Goal: Transaction & Acquisition: Book appointment/travel/reservation

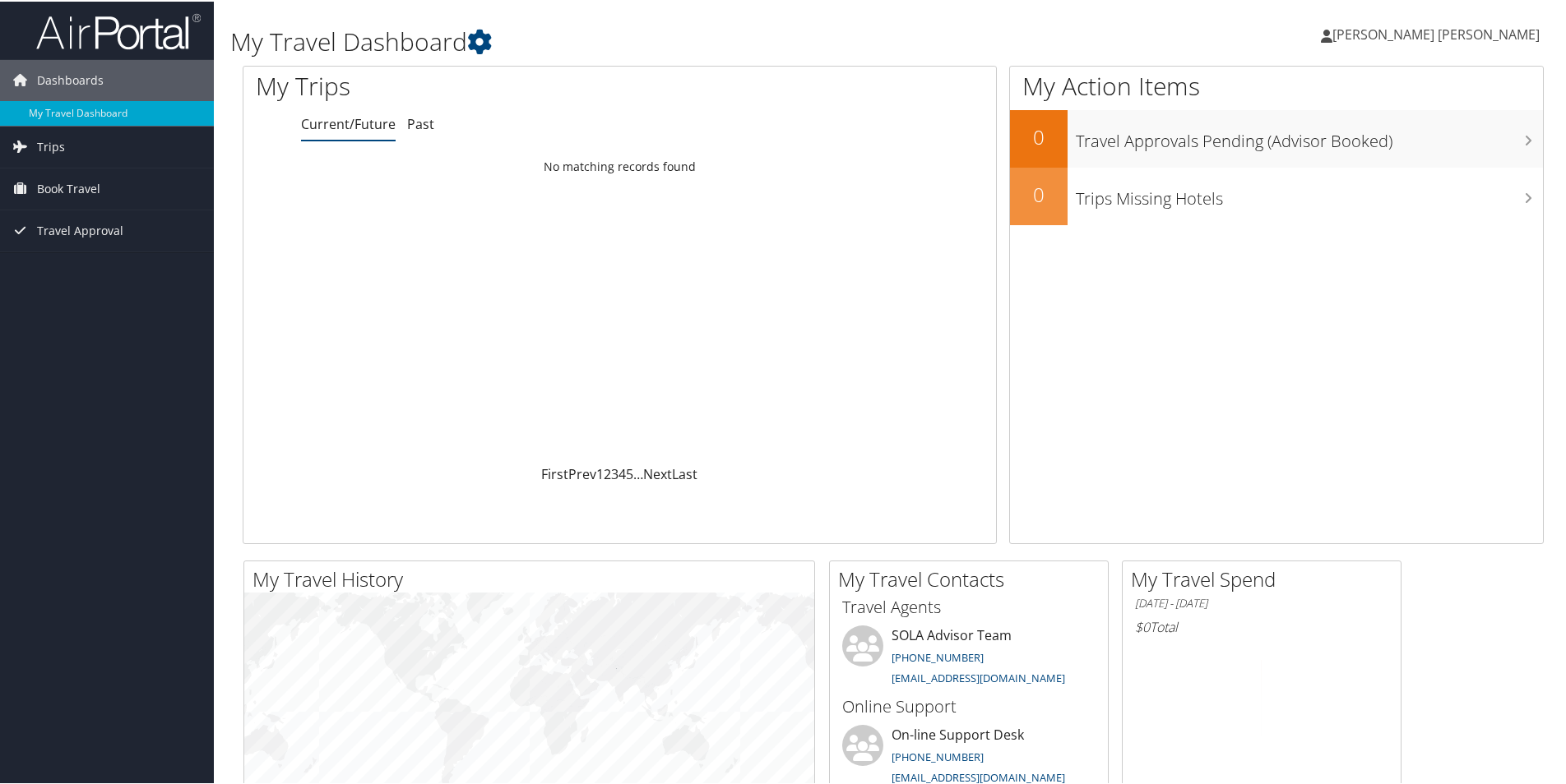
click at [1510, 37] on span "[PERSON_NAME] [PERSON_NAME]" at bounding box center [1436, 32] width 207 height 18
click at [63, 182] on span "Book Travel" at bounding box center [69, 188] width 64 height 41
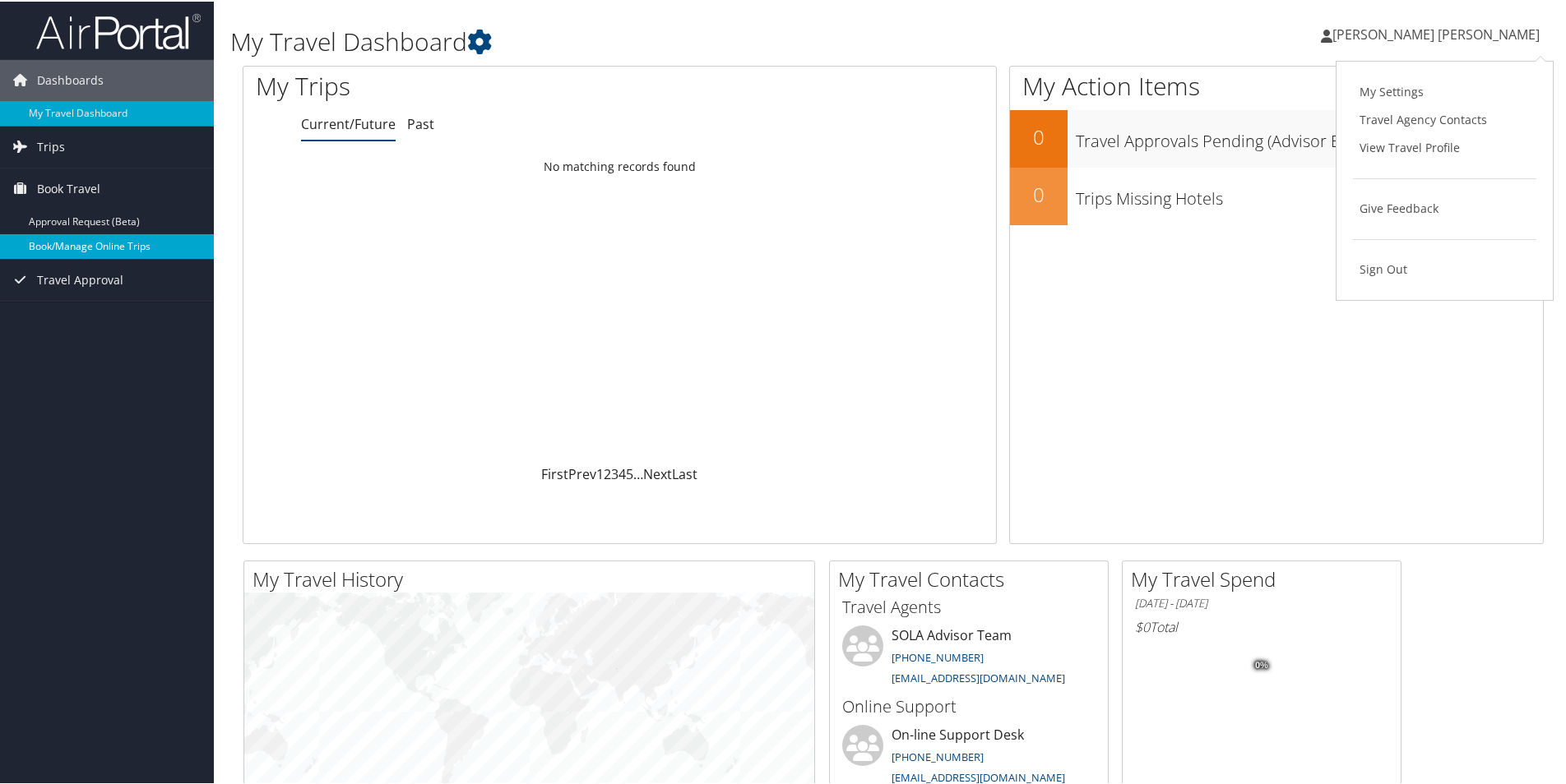
click at [73, 243] on link "Book/Manage Online Trips" at bounding box center [107, 244] width 214 height 25
